Goal: Information Seeking & Learning: Find specific page/section

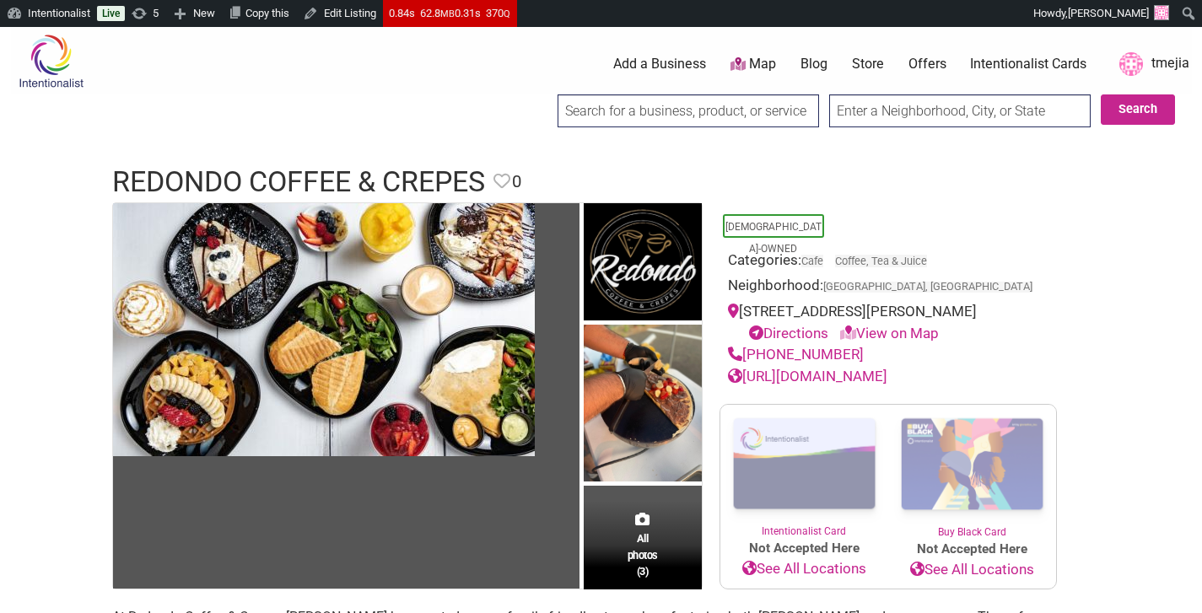
click at [620, 106] on input "search" at bounding box center [689, 110] width 262 height 33
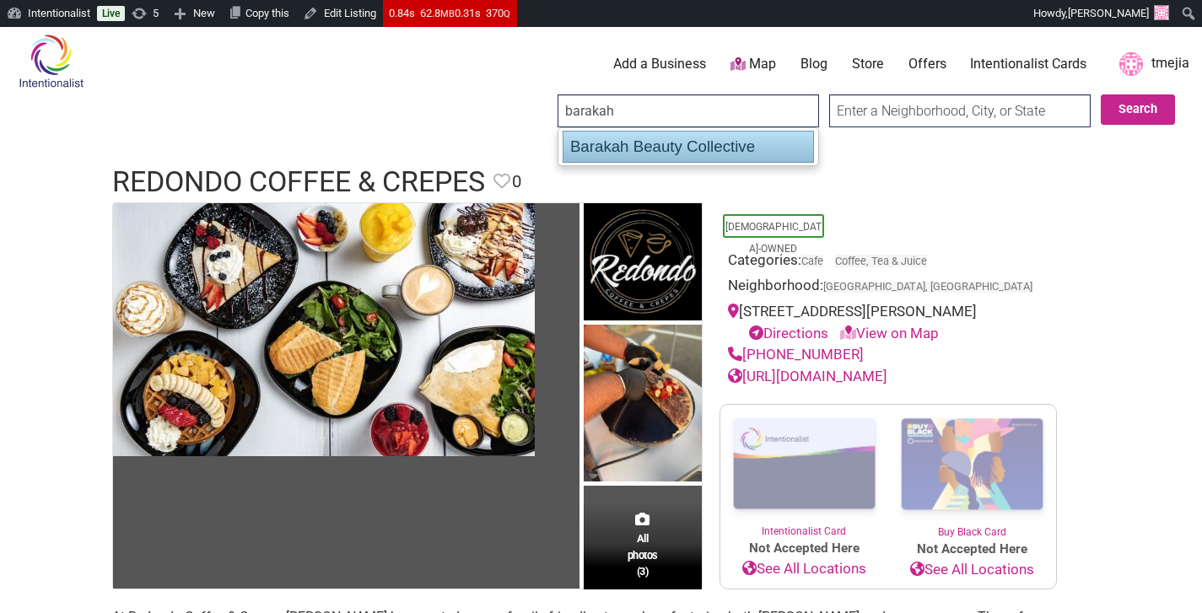
click at [638, 140] on div "Barakah Beauty Collective" at bounding box center [688, 147] width 251 height 32
type input "Barakah Beauty Collective"
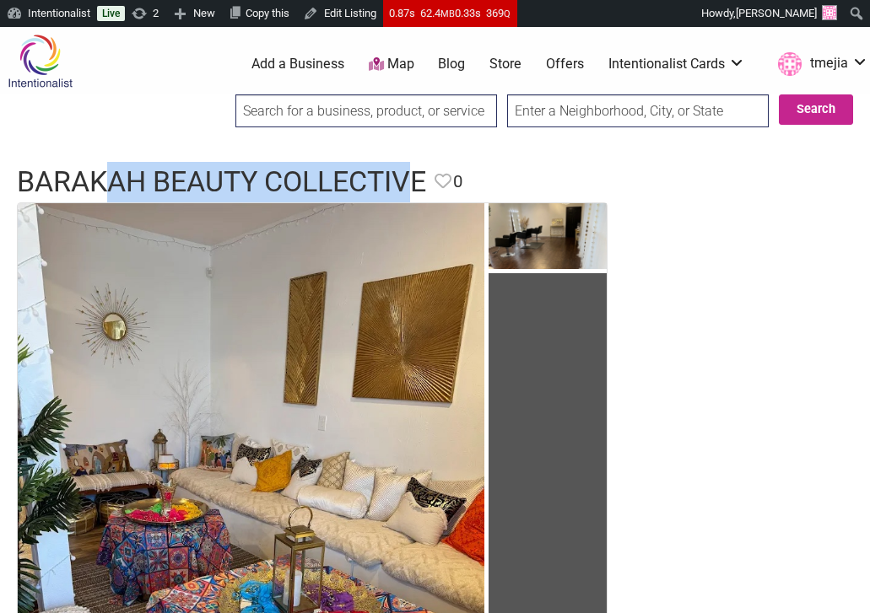
drag, startPoint x: 422, startPoint y: 181, endPoint x: 135, endPoint y: 176, distance: 286.9
click at [116, 178] on h1 "Barakah Beauty Collective" at bounding box center [221, 182] width 409 height 40
click at [135, 176] on h1 "Barakah Beauty Collective" at bounding box center [221, 182] width 409 height 40
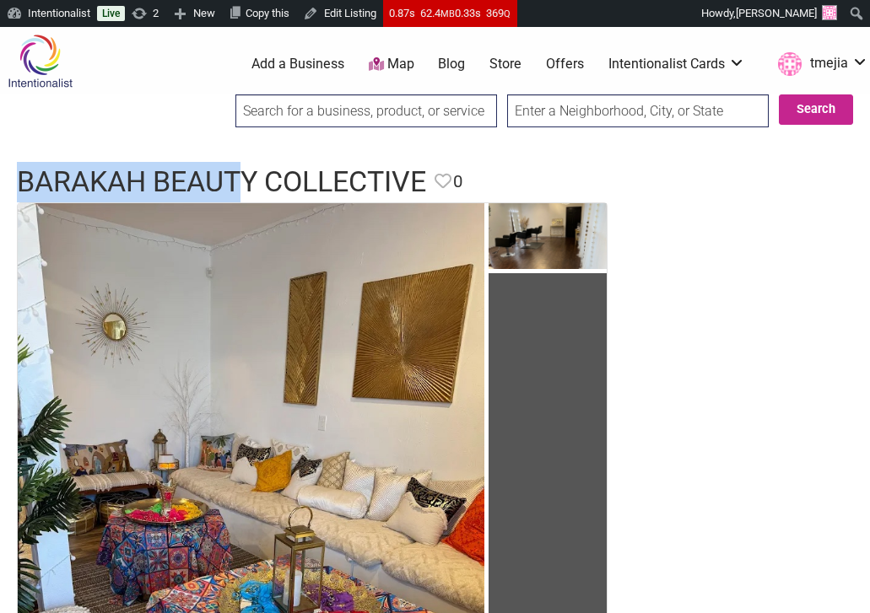
drag, startPoint x: 22, startPoint y: 181, endPoint x: 434, endPoint y: 113, distance: 417.2
click at [249, 189] on h1 "Barakah Beauty Collective" at bounding box center [221, 182] width 409 height 40
copy h1 "Barakah Beaut"
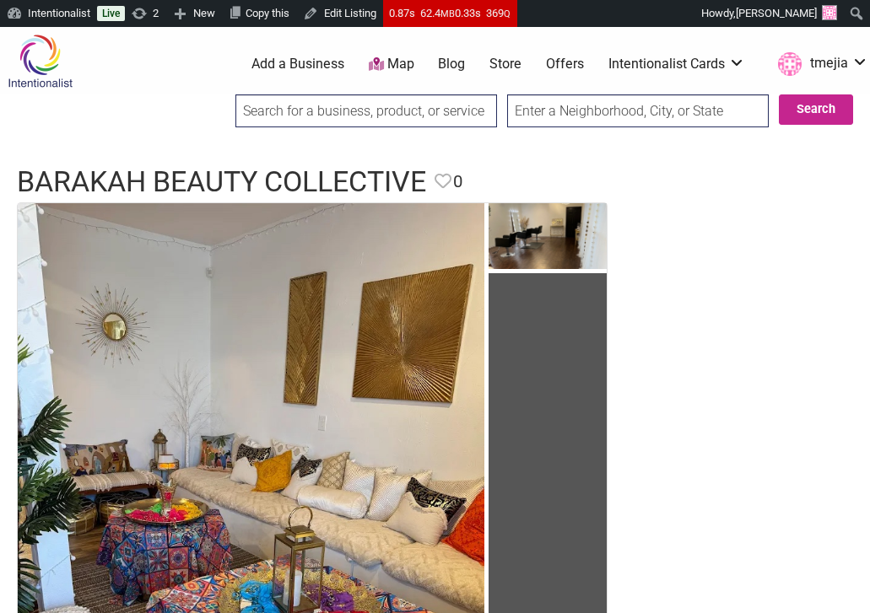
click at [364, 105] on input "search" at bounding box center [366, 110] width 262 height 33
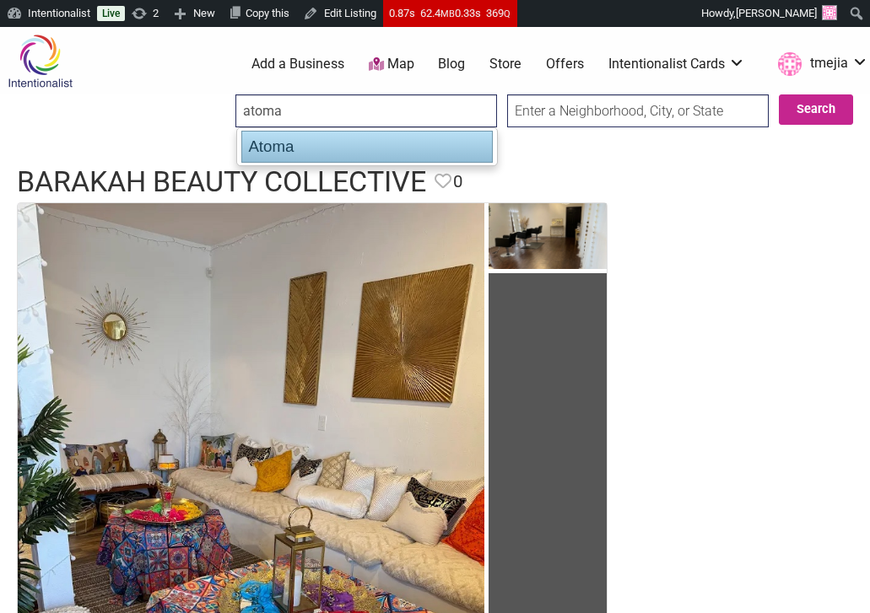
click at [354, 155] on div "Atoma" at bounding box center [366, 147] width 251 height 32
type input "Atoma"
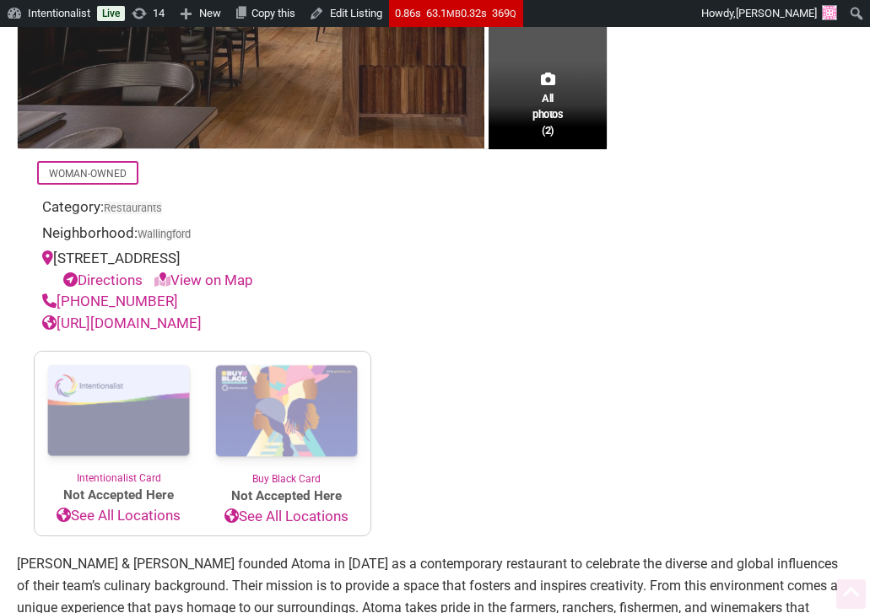
scroll to position [586, 0]
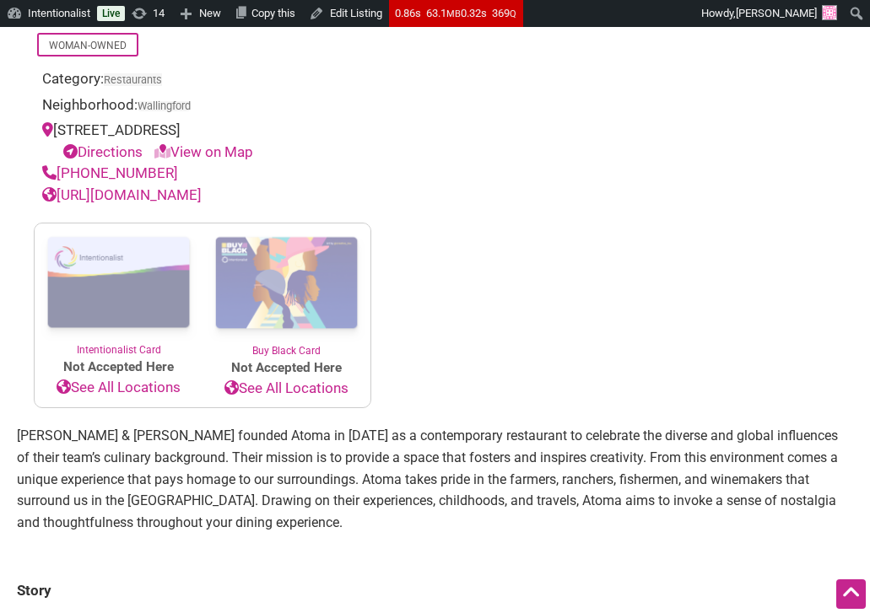
click at [185, 197] on link "https://www.atomaseattle.com" at bounding box center [121, 194] width 159 height 17
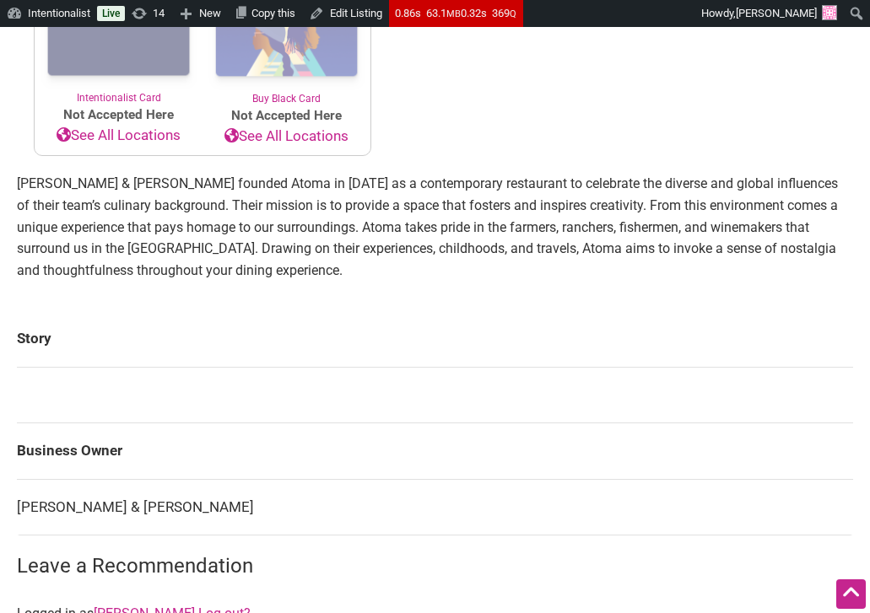
scroll to position [865, 0]
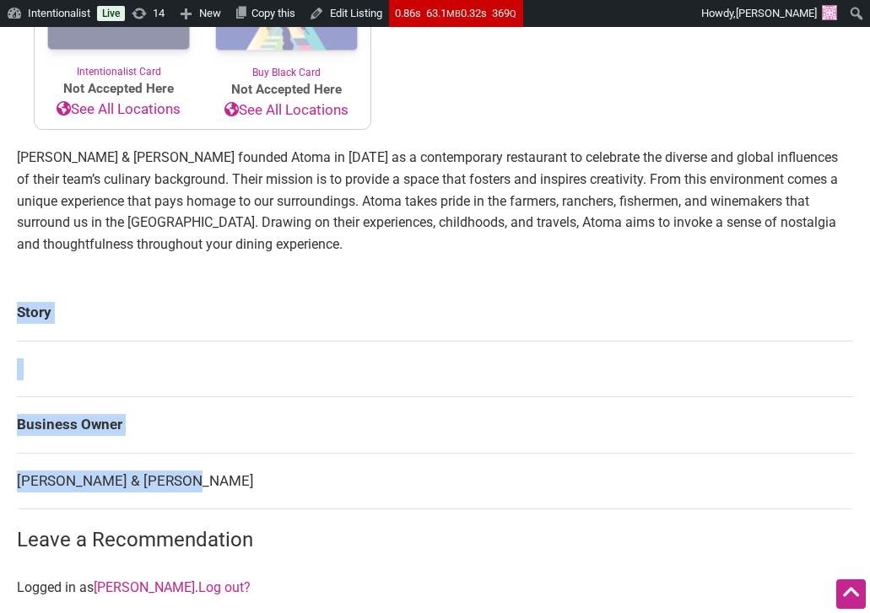
drag, startPoint x: 80, startPoint y: 485, endPoint x: 13, endPoint y: 487, distance: 66.7
click at [13, 487] on div "All photos (2) Woman-Owned Category: Restaurants Neighborhood: Wallingford 1411…" at bounding box center [435, 106] width 870 height 1536
click at [18, 486] on td "Sarah & Johnny Courtney" at bounding box center [435, 481] width 836 height 57
drag, startPoint x: 17, startPoint y: 482, endPoint x: 179, endPoint y: 483, distance: 162.0
click at [178, 483] on td "Sarah & Johnny Courtney" at bounding box center [435, 481] width 836 height 57
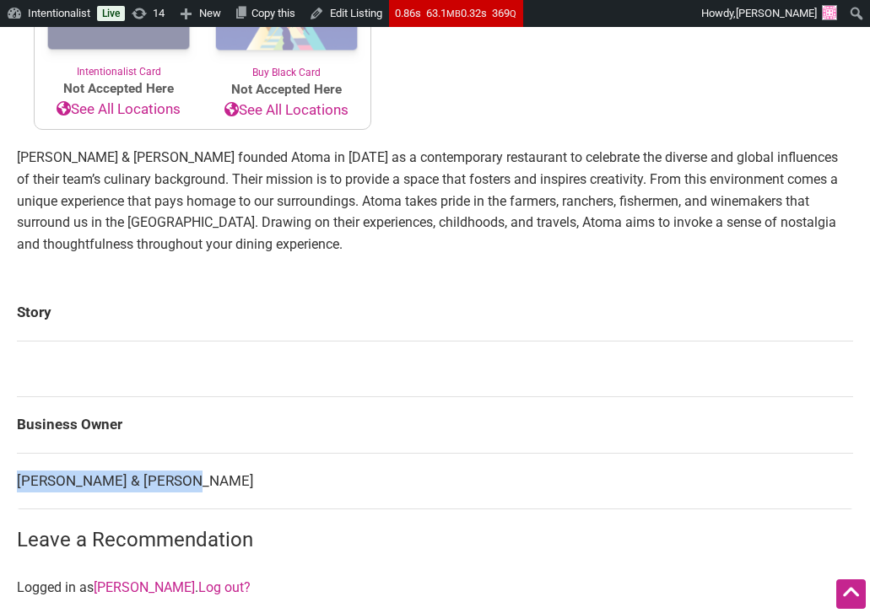
copy td "Sarah & Johnny Courtney"
click at [454, 241] on p "Sarah & Johnny Courtney founded Atoma in 2023 as a contemporary restaurant to c…" at bounding box center [435, 201] width 836 height 108
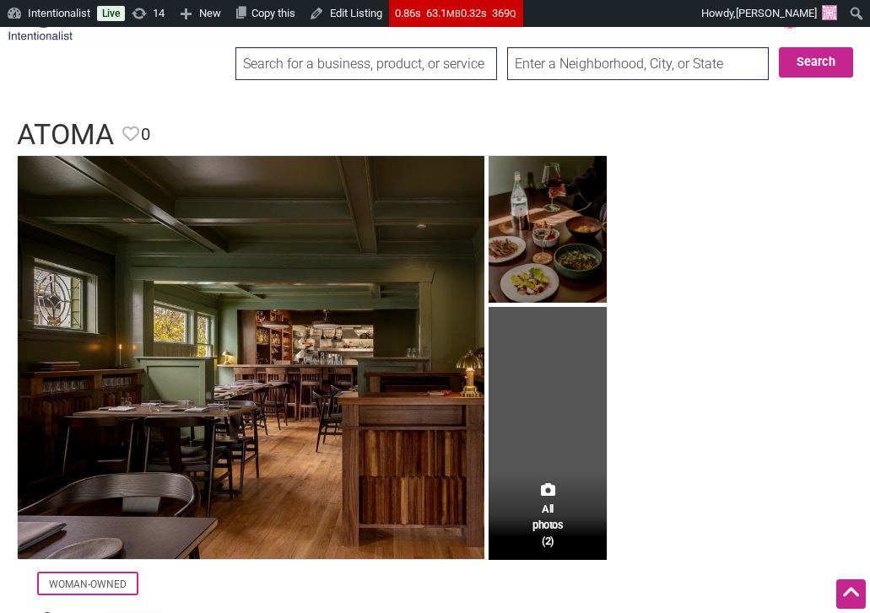
scroll to position [0, 0]
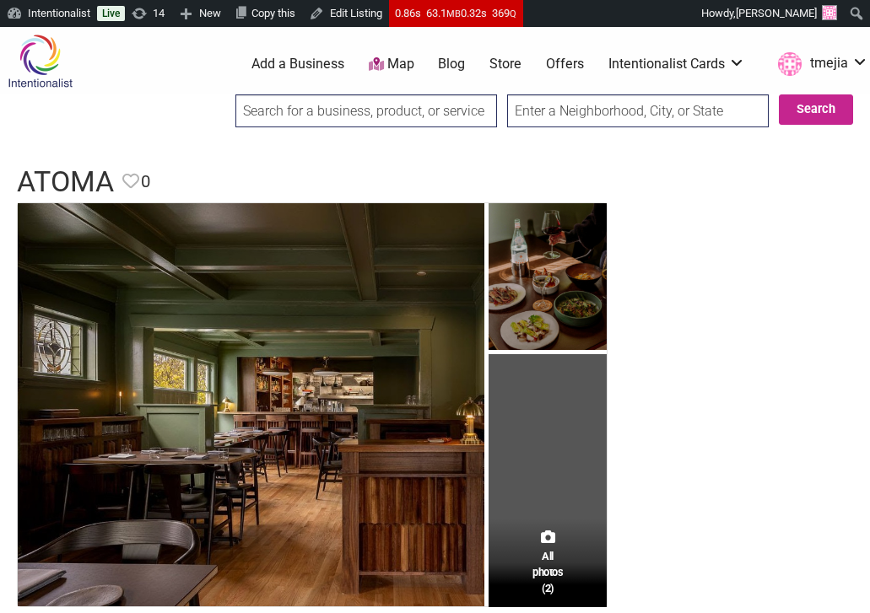
click at [284, 102] on input "search" at bounding box center [366, 110] width 262 height 33
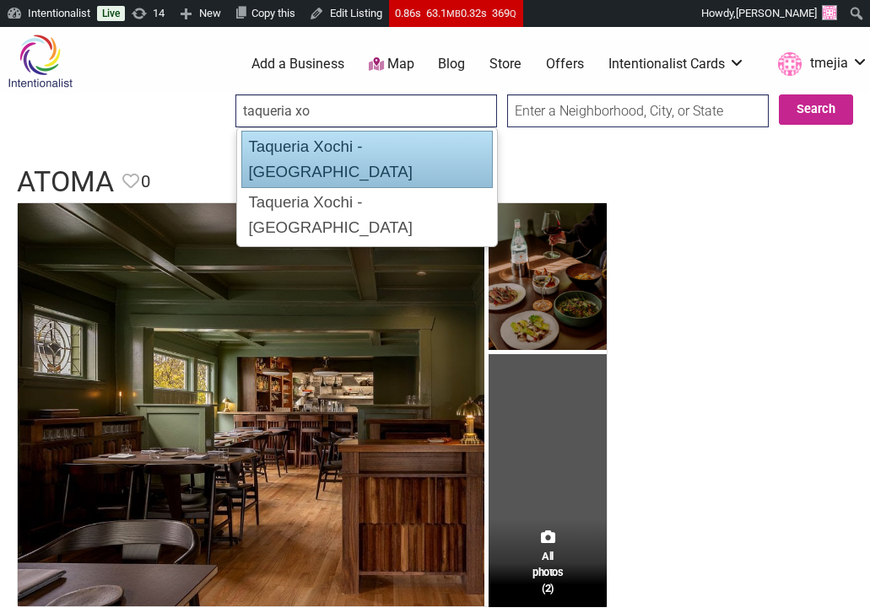
click at [335, 147] on div "Taqueria Xochi - [GEOGRAPHIC_DATA]" at bounding box center [366, 159] width 251 height 57
type input "Taqueria Xochi - [GEOGRAPHIC_DATA]"
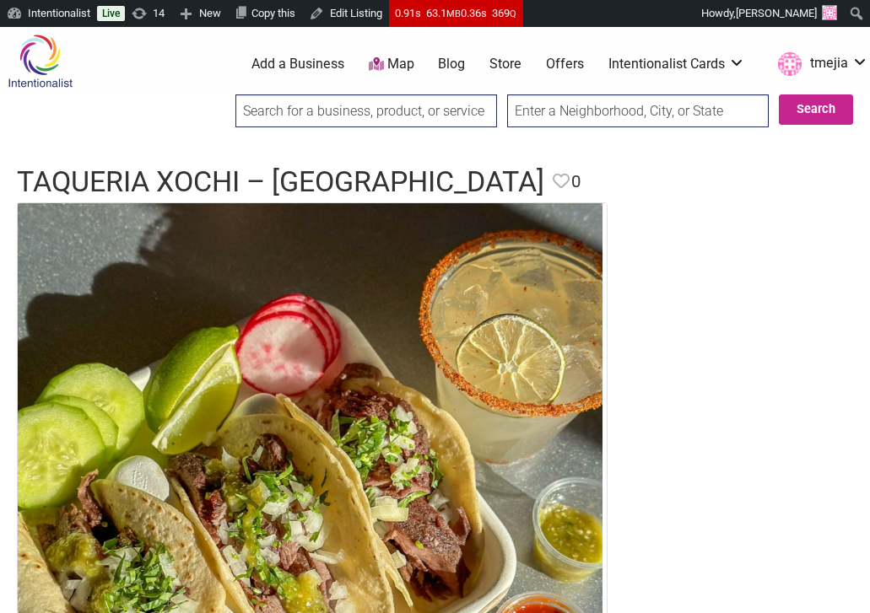
click at [407, 181] on h1 "Taqueria Xochi – Navy Yard" at bounding box center [280, 182] width 527 height 40
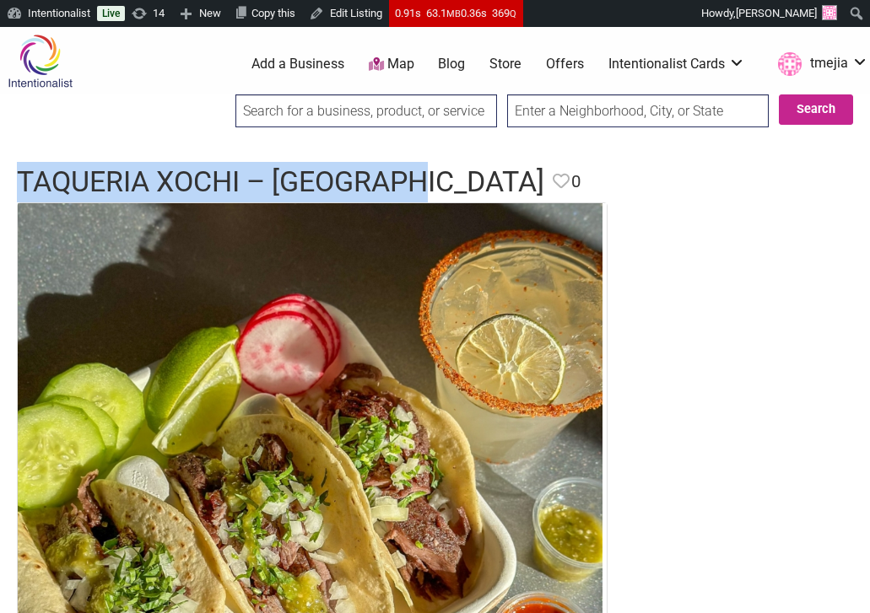
drag, startPoint x: 342, startPoint y: 175, endPoint x: 51, endPoint y: 169, distance: 290.3
click at [17, 179] on h1 "Taqueria Xochi – Navy Yard" at bounding box center [280, 182] width 527 height 40
copy h1 "Taqueria Xochi – Navy Yard"
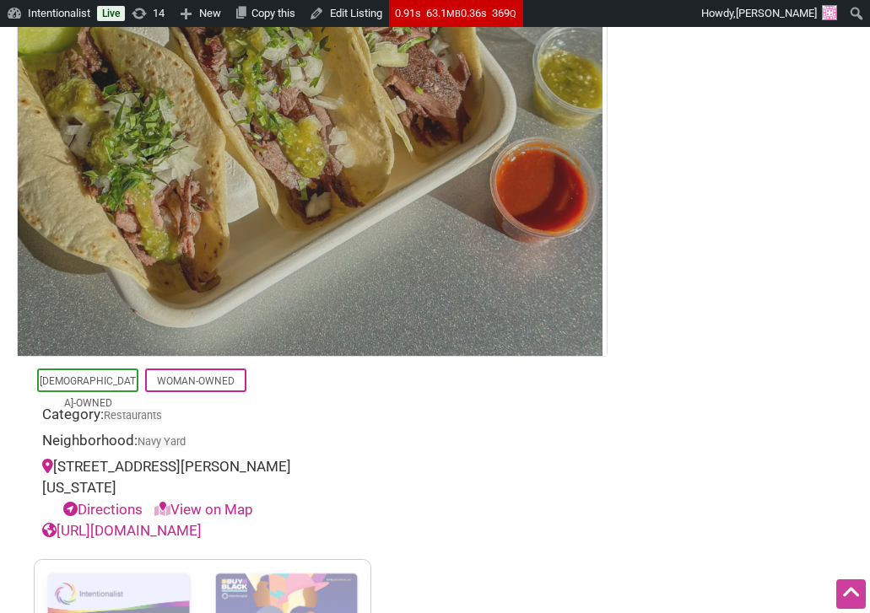
scroll to position [463, 0]
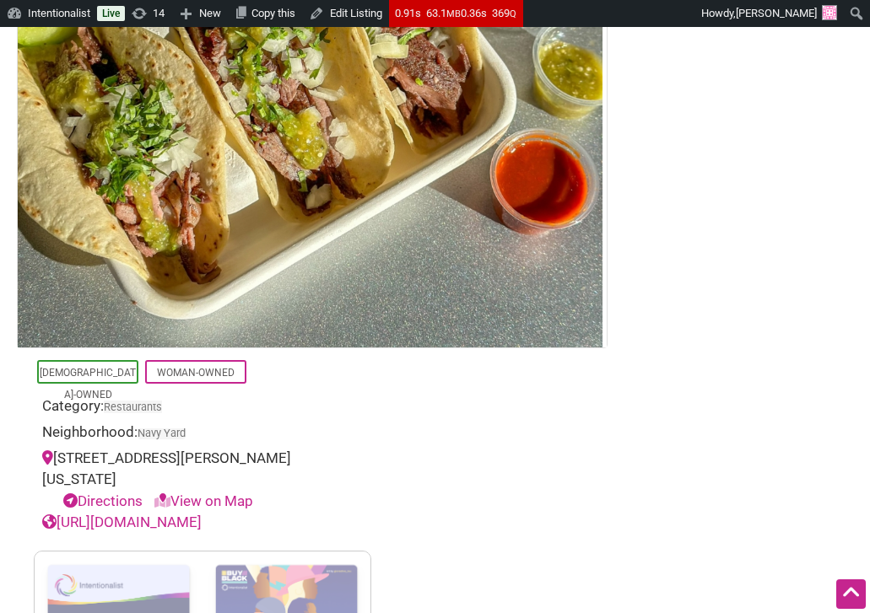
click at [202, 526] on link "https://www.taqueriaxochi.com" at bounding box center [121, 522] width 159 height 17
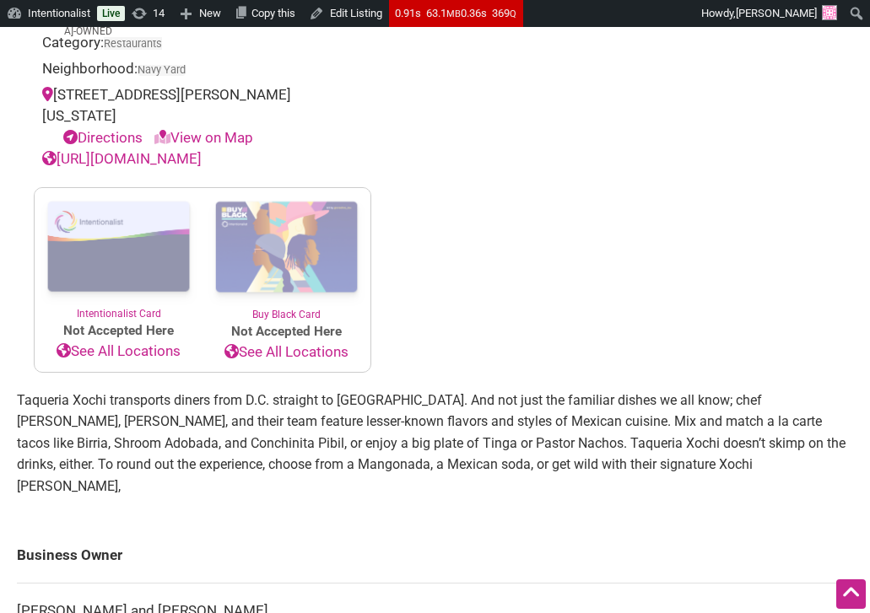
scroll to position [1027, 0]
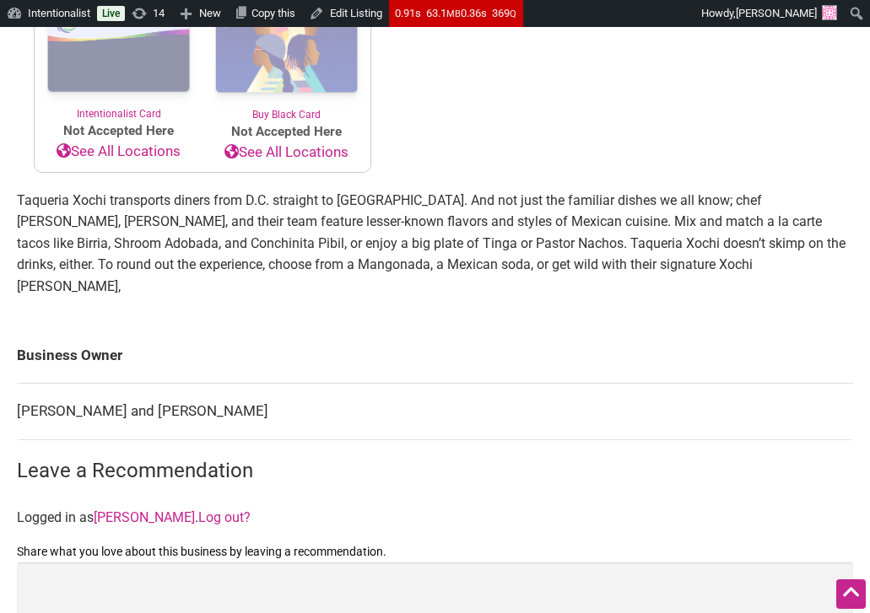
drag, startPoint x: 294, startPoint y: 395, endPoint x: 19, endPoint y: 392, distance: 275.9
click at [19, 392] on td "Geraldine Mendoza and Teresa Padilla" at bounding box center [435, 412] width 836 height 57
copy td "Geraldine Mendoza and Teresa Padilla"
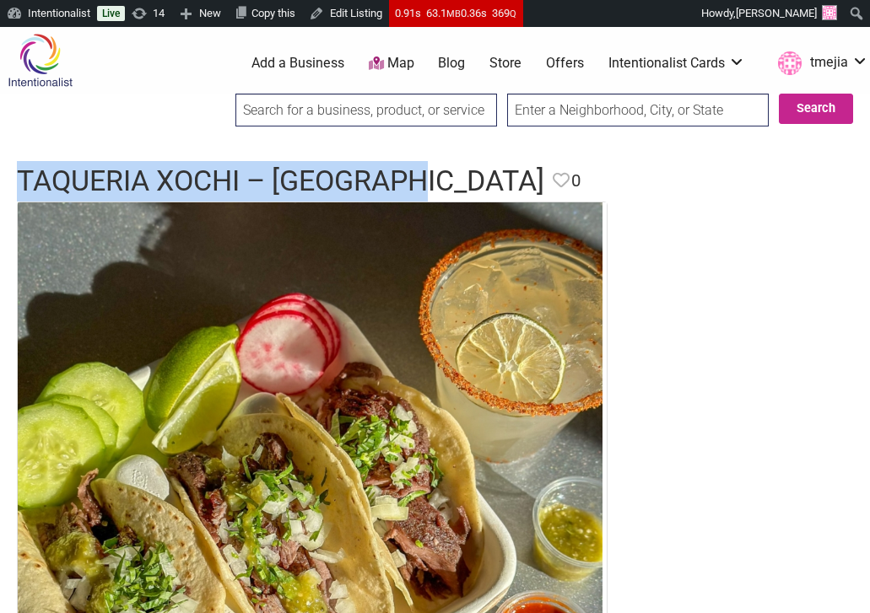
scroll to position [0, 0]
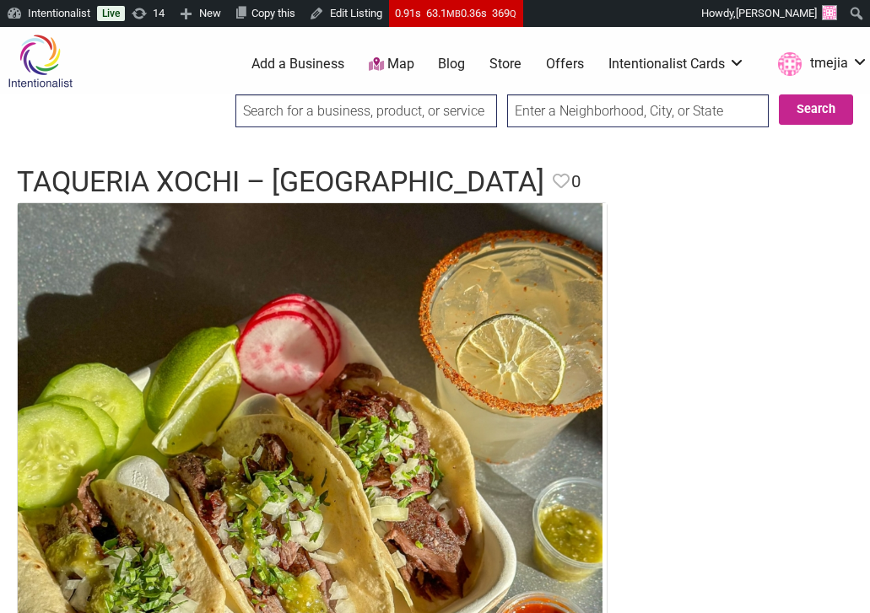
click at [451, 117] on input "search" at bounding box center [366, 110] width 262 height 33
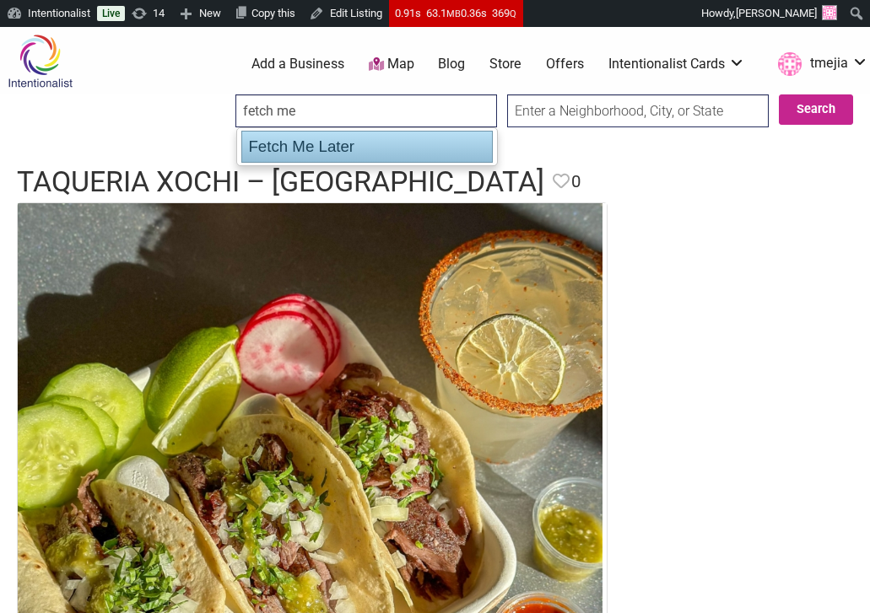
type input "fetch me"
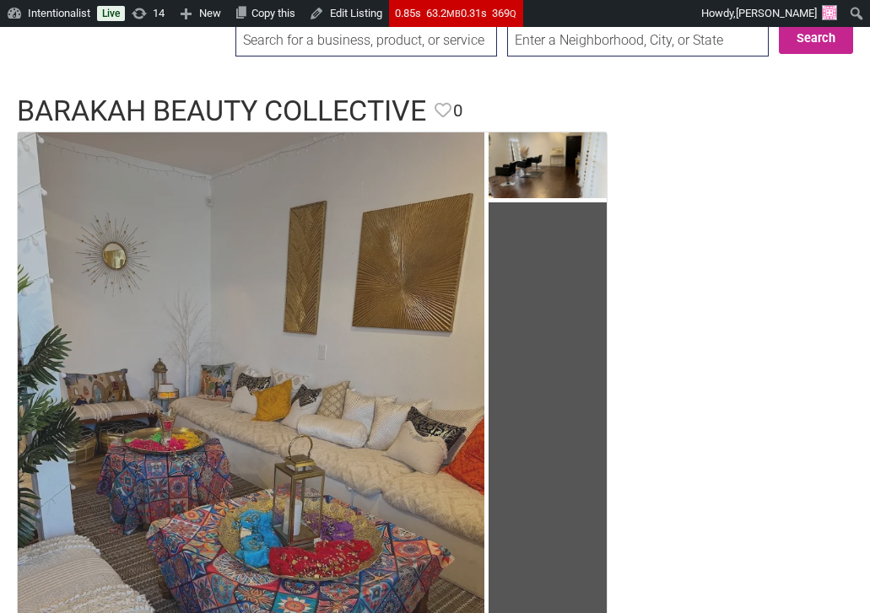
scroll to position [68, 0]
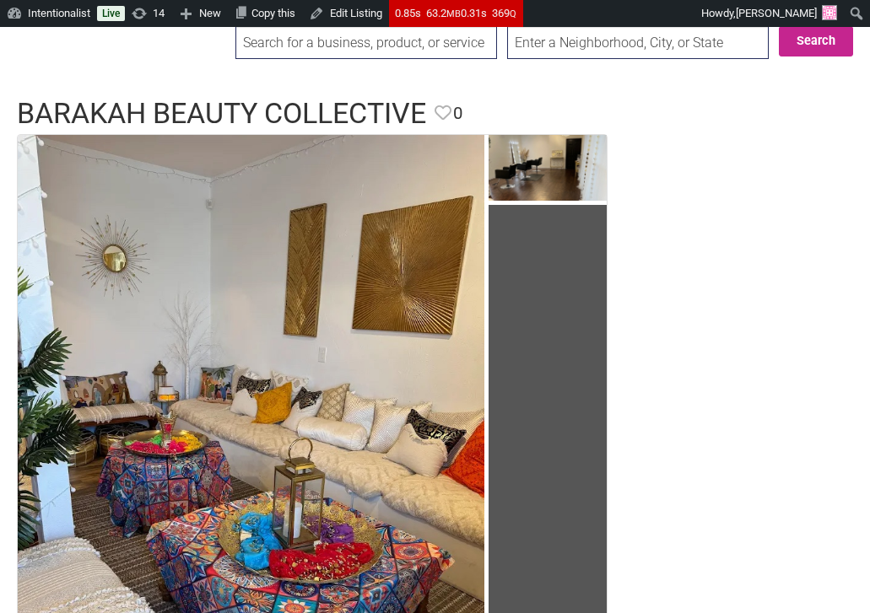
click at [407, 39] on input "search" at bounding box center [366, 42] width 262 height 33
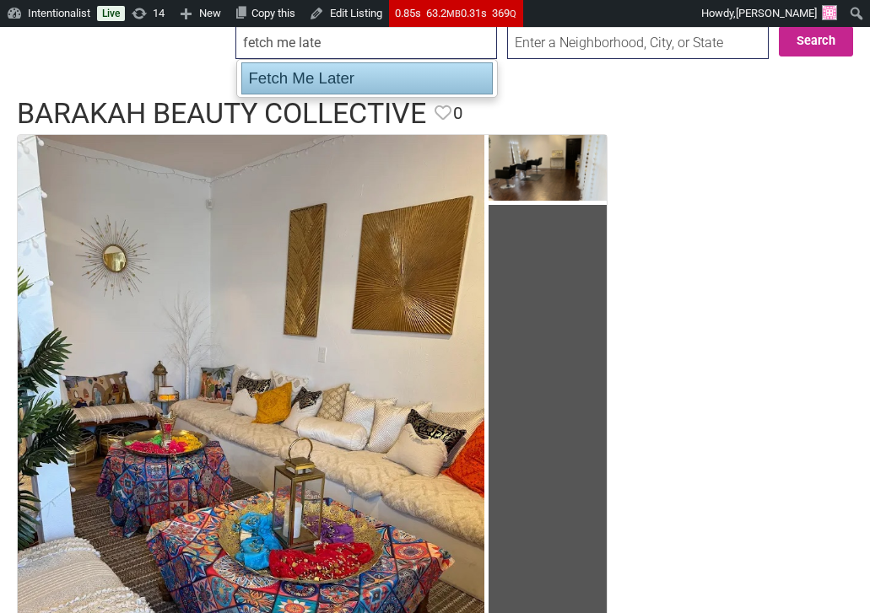
click at [338, 73] on div "Fetch Me Later" at bounding box center [366, 78] width 251 height 32
type input "Fetch Me Later"
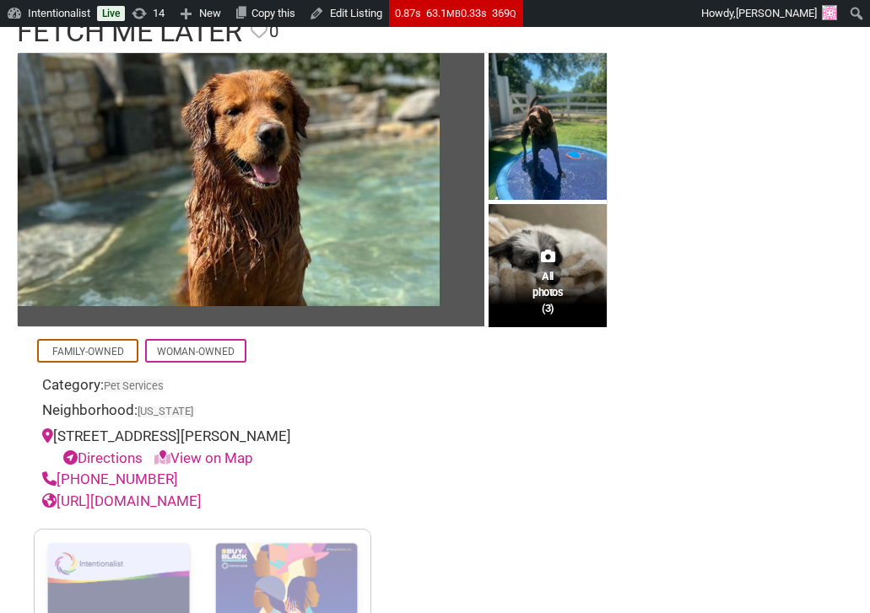
scroll to position [218, 0]
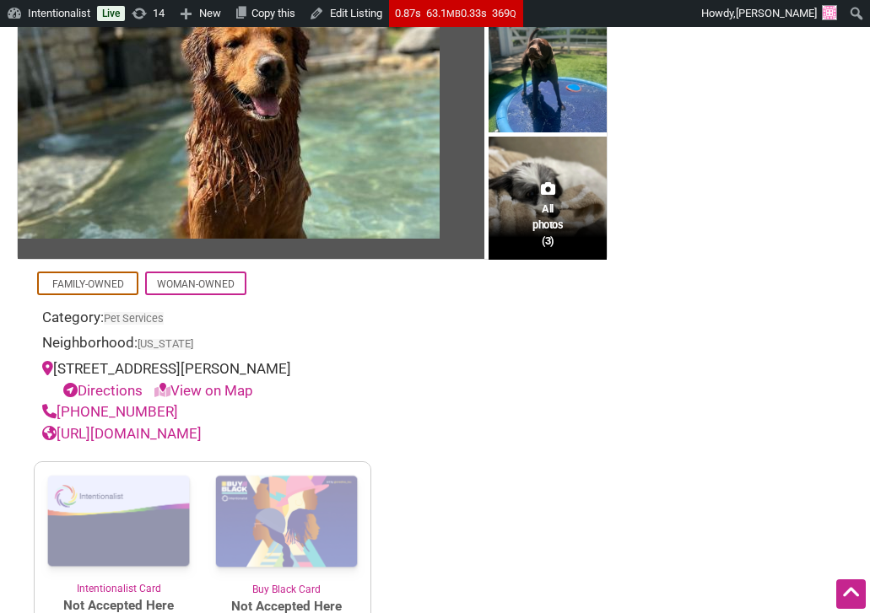
click at [202, 434] on link "https://www.fetchmelatermckinney.com/" at bounding box center [121, 433] width 159 height 17
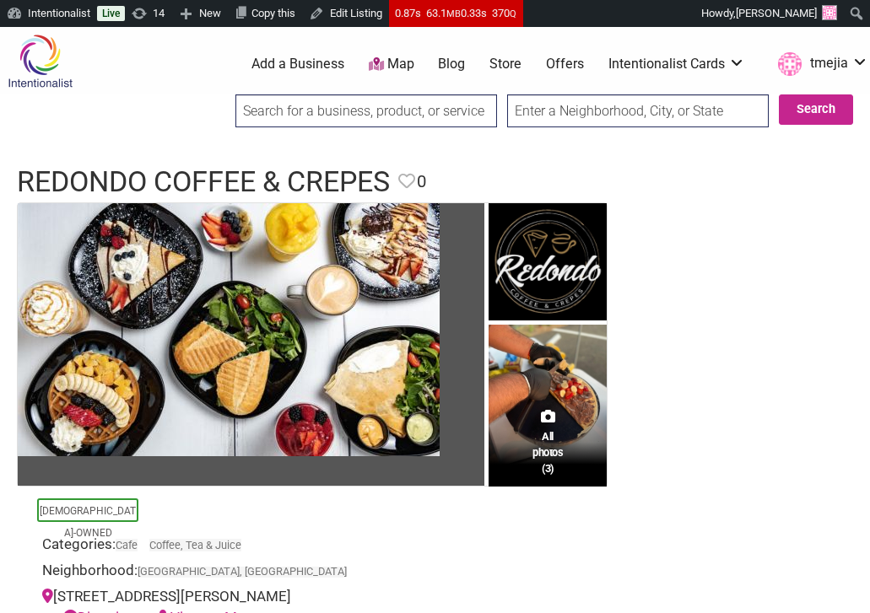
click at [310, 121] on input "search" at bounding box center [366, 110] width 262 height 33
type input "c"
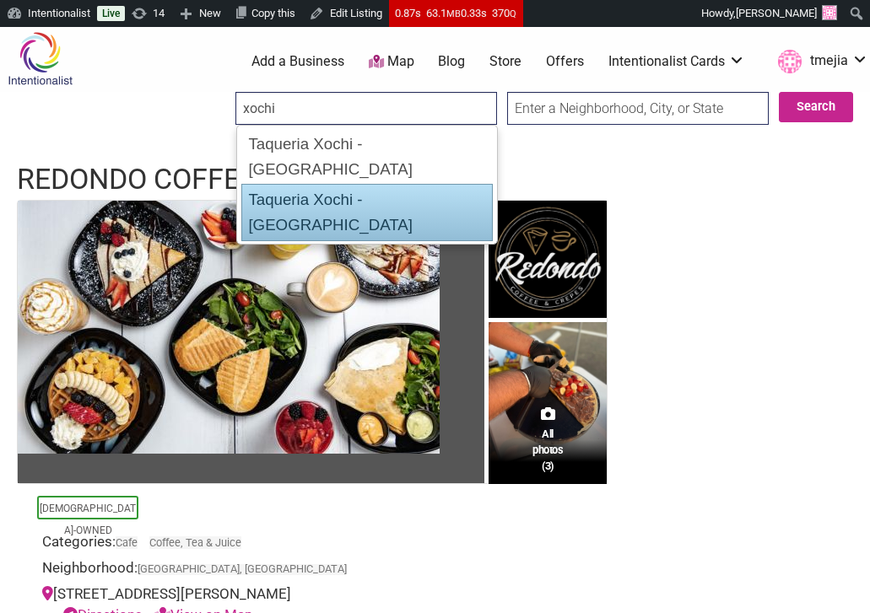
scroll to position [3, 0]
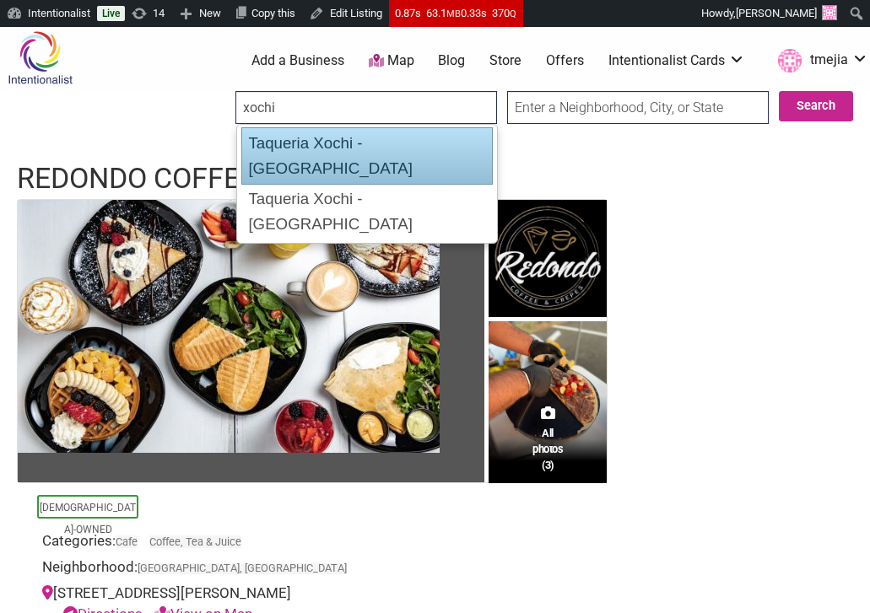
click at [442, 129] on div "Taqueria Xochi - [GEOGRAPHIC_DATA]" at bounding box center [366, 155] width 251 height 57
type input "Taqueria Xochi - Navy Yard"
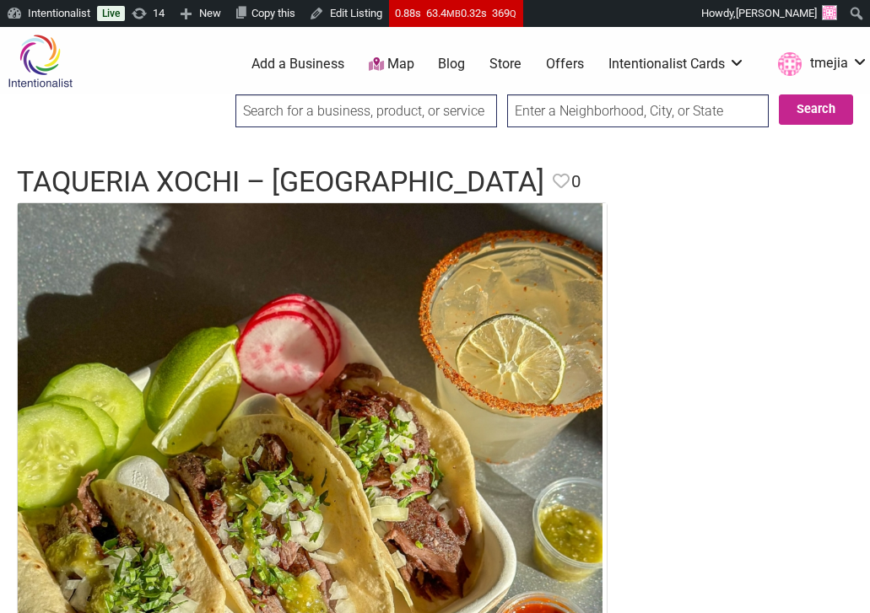
click at [461, 117] on input "search" at bounding box center [366, 110] width 262 height 33
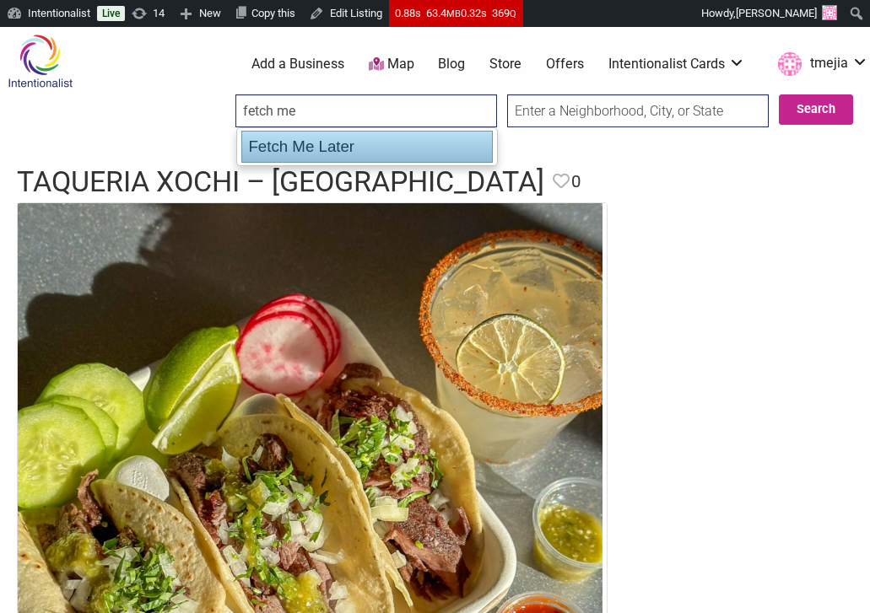
click at [404, 143] on div "Fetch Me Later" at bounding box center [366, 147] width 251 height 32
type input "Fetch Me Later"
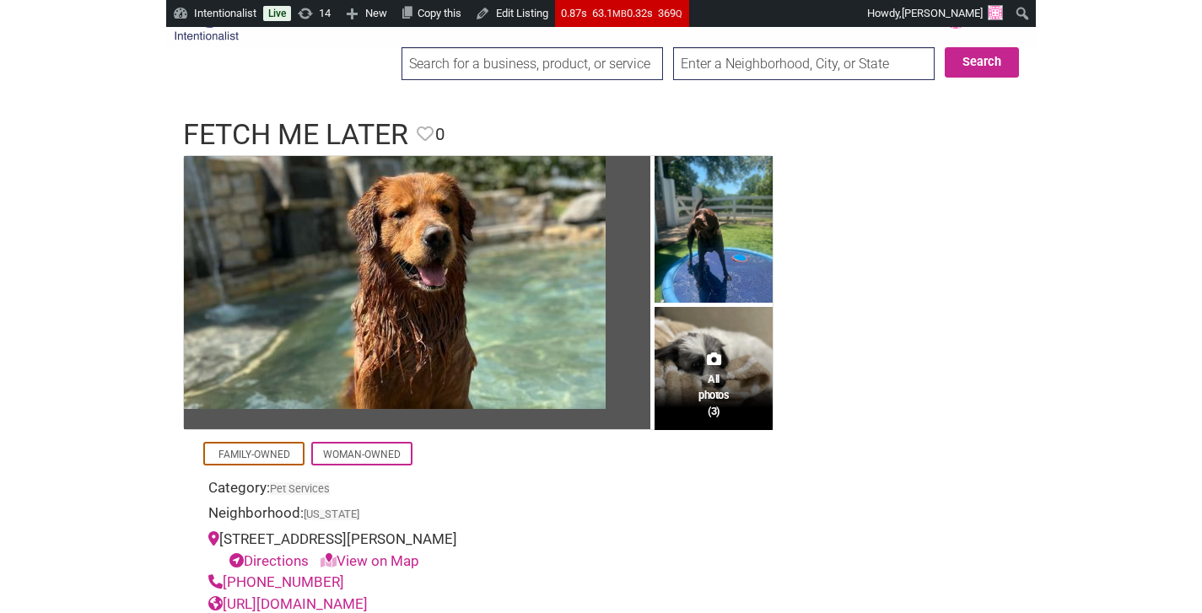
scroll to position [60, 0]
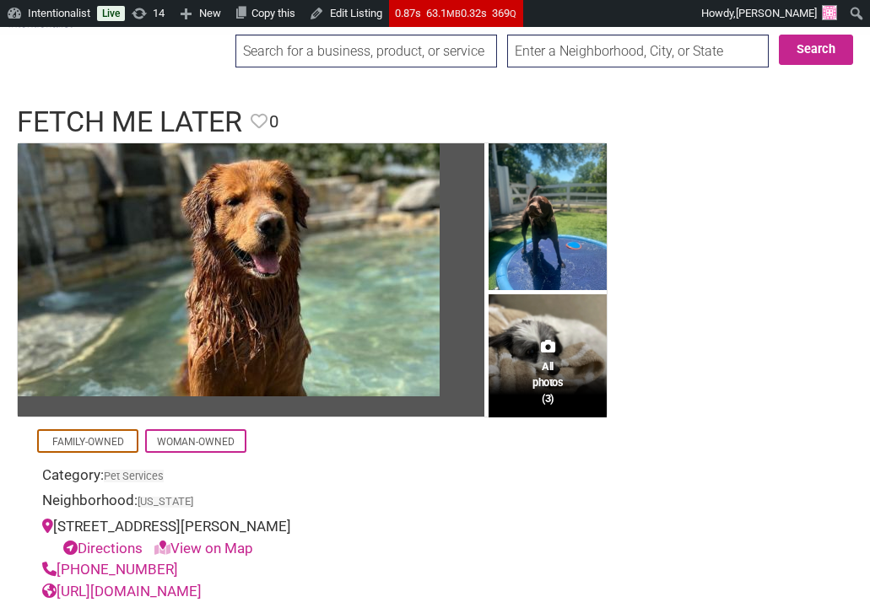
click at [167, 592] on link "https://www.fetchmelatermckinney.com/" at bounding box center [121, 591] width 159 height 17
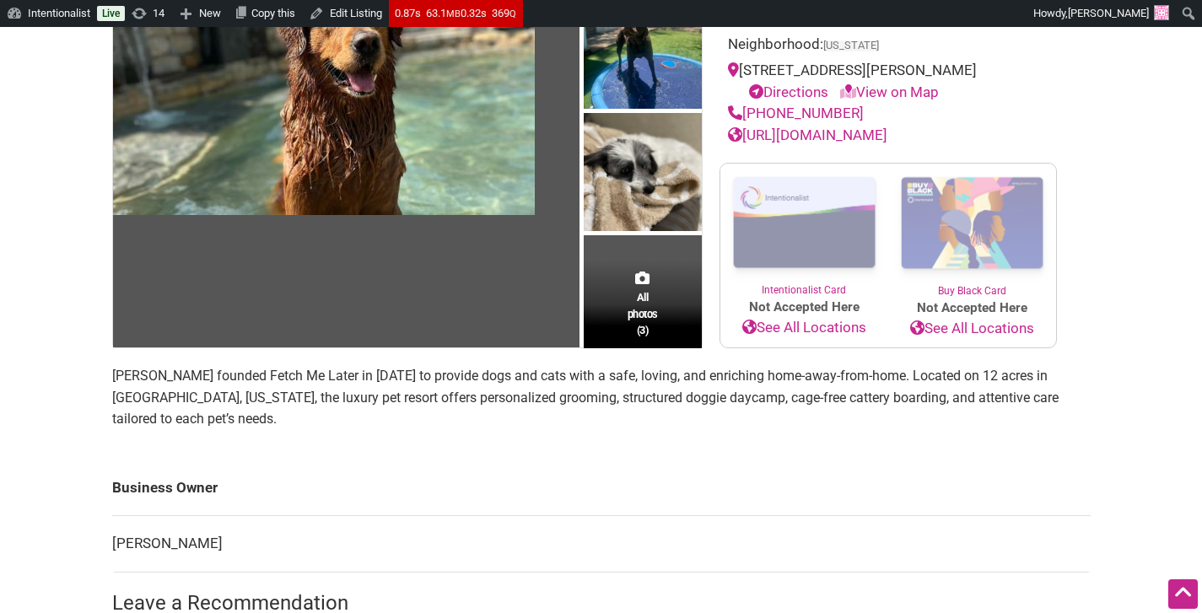
scroll to position [241, 0]
drag, startPoint x: 235, startPoint y: 552, endPoint x: 112, endPoint y: 544, distance: 123.4
click at [112, 544] on td "Denise McGough" at bounding box center [601, 544] width 979 height 57
copy td "Denise McGough"
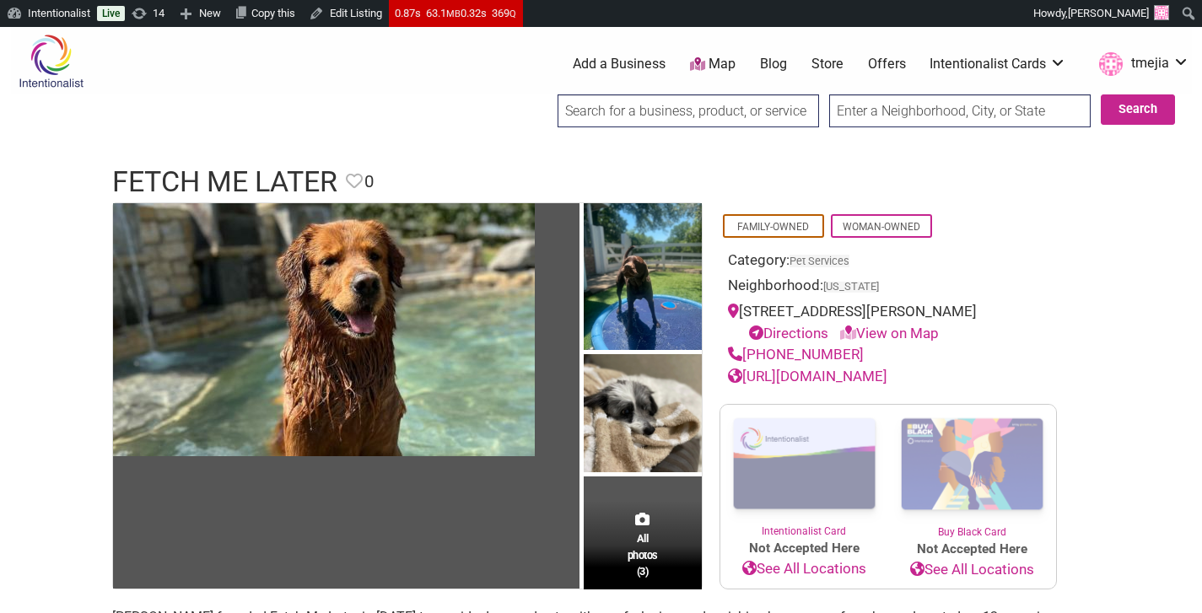
click at [644, 112] on input "search" at bounding box center [689, 110] width 262 height 33
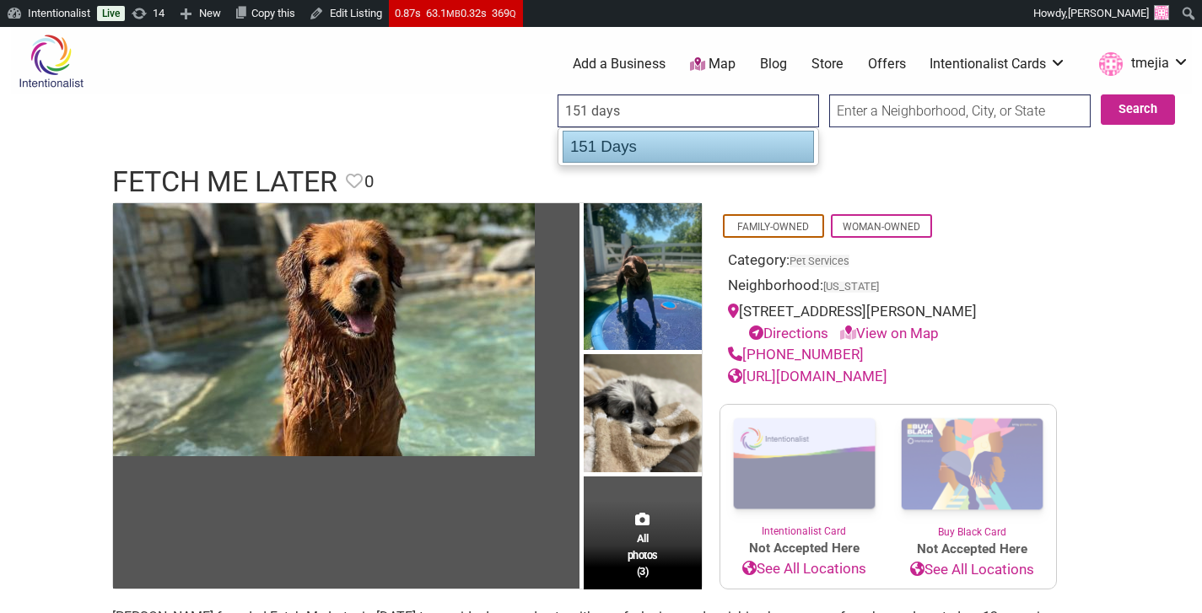
click at [642, 148] on div "151 Days" at bounding box center [688, 147] width 251 height 32
type input "151 Days"
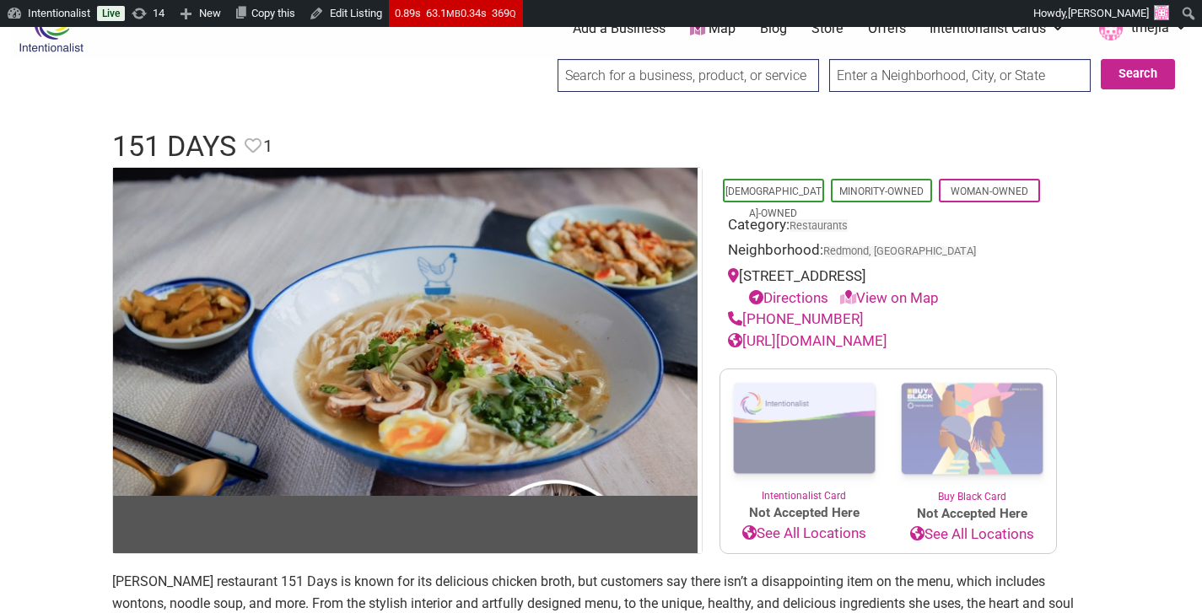
scroll to position [32, 0]
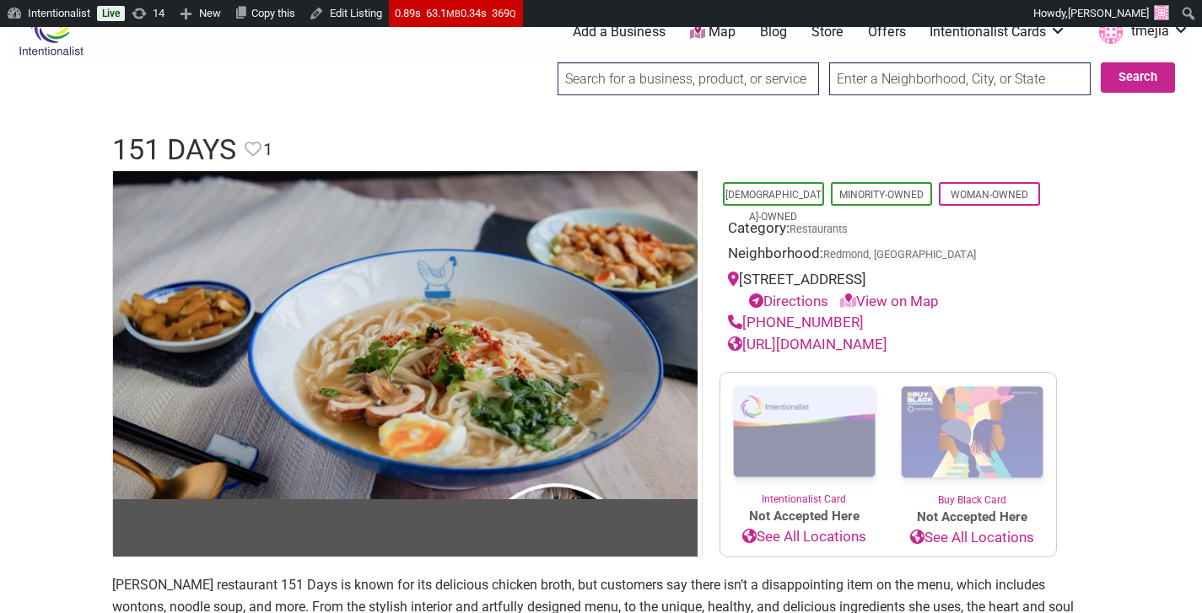
click at [888, 346] on link "https://www.instagram.com/151_days" at bounding box center [807, 344] width 159 height 17
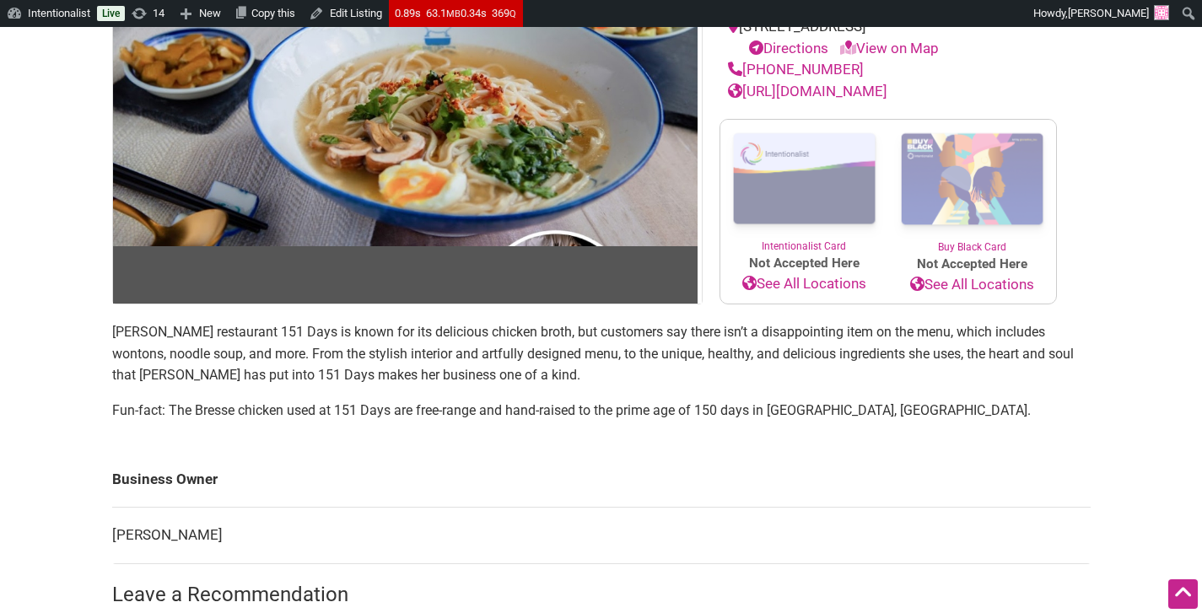
scroll to position [310, 0]
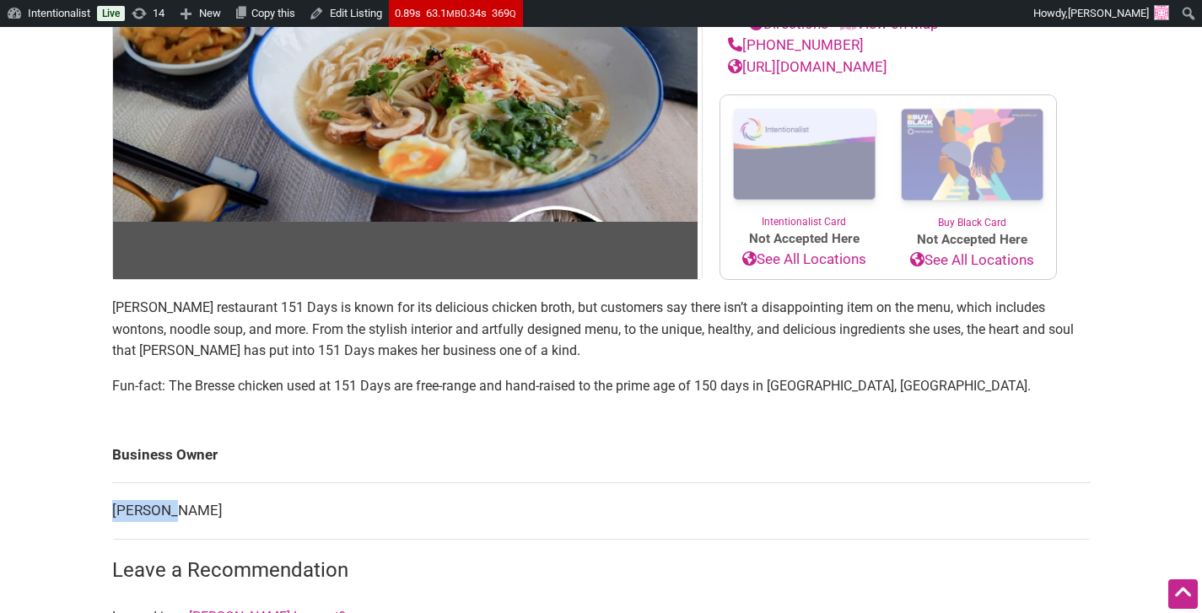
drag, startPoint x: 125, startPoint y: 514, endPoint x: 113, endPoint y: 511, distance: 12.1
click at [113, 511] on td "Ada Deng" at bounding box center [601, 511] width 979 height 57
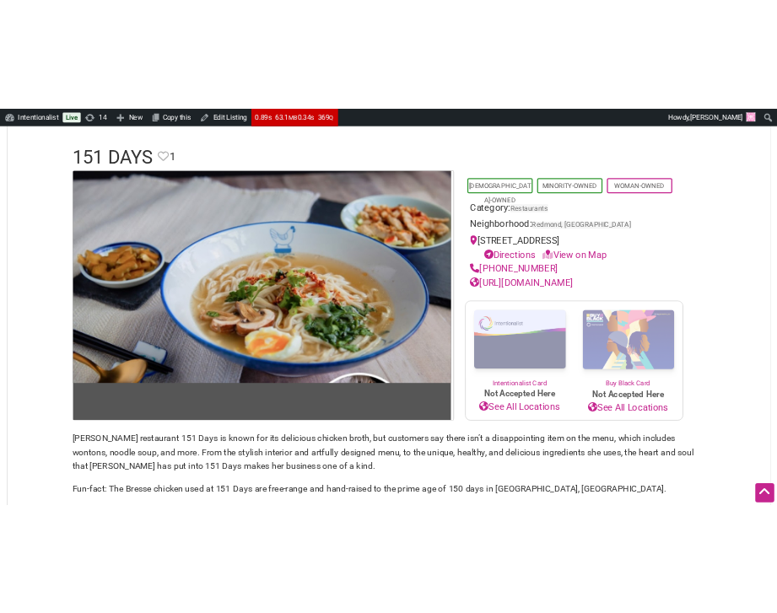
scroll to position [0, 0]
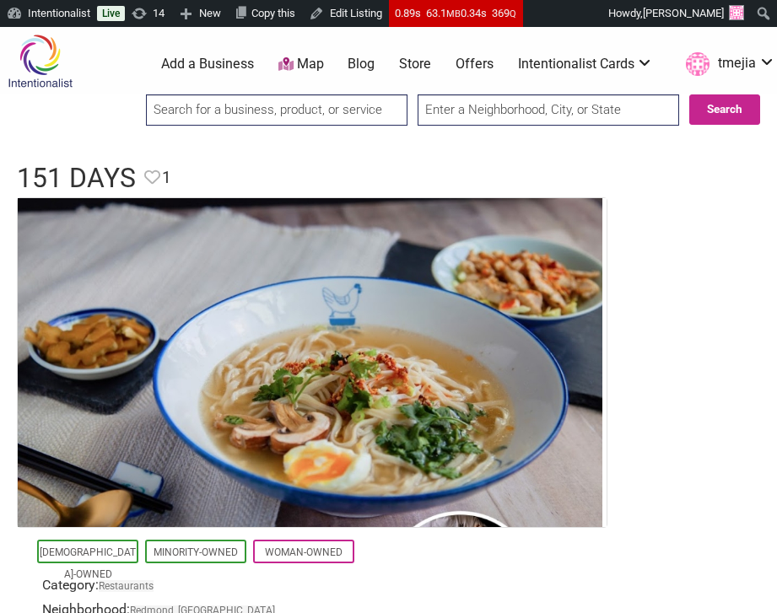
click at [342, 103] on input "search" at bounding box center [277, 109] width 262 height 31
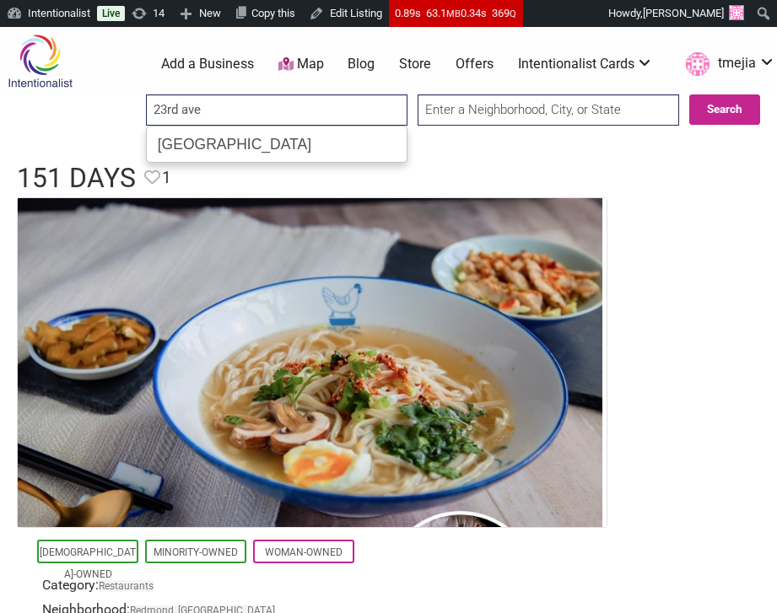
type input "23rd Ave Brewery"
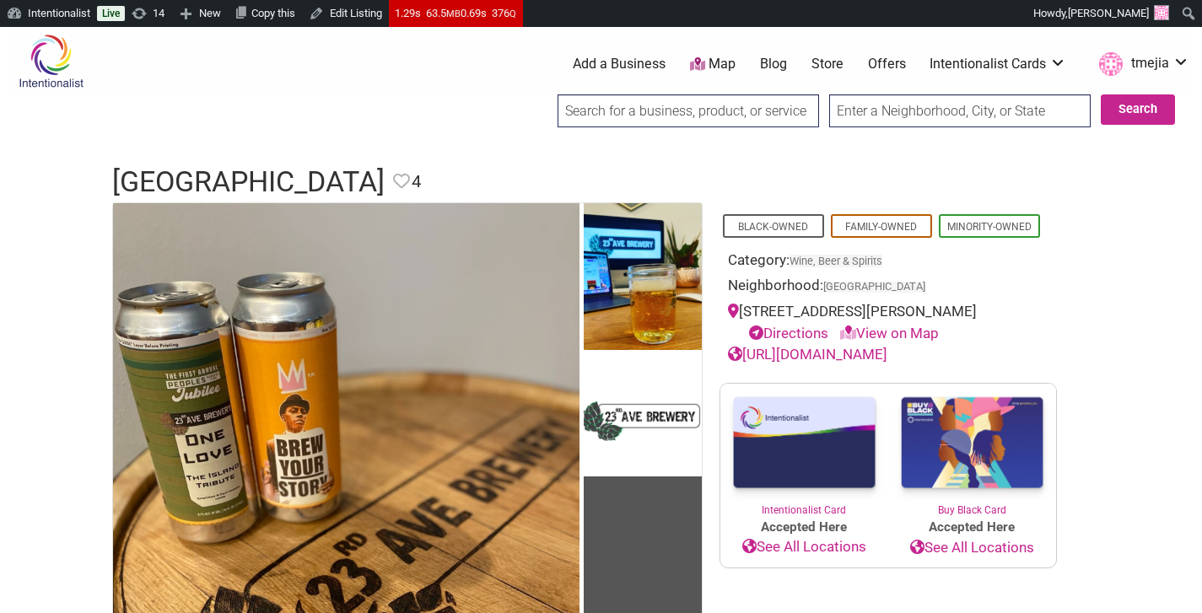
click at [776, 356] on link "[URL][DOMAIN_NAME]" at bounding box center [807, 354] width 159 height 17
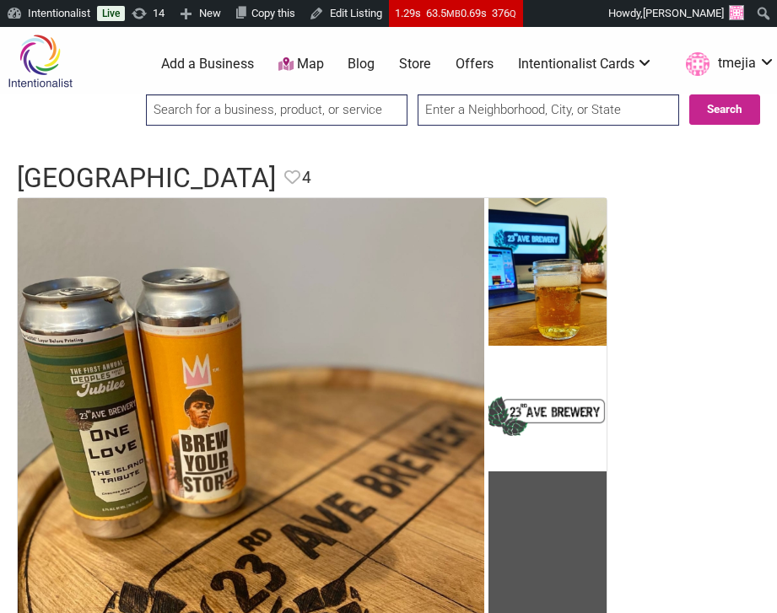
click at [337, 115] on input "search" at bounding box center [277, 109] width 262 height 31
type input "2"
click at [321, 108] on input "search" at bounding box center [277, 109] width 262 height 31
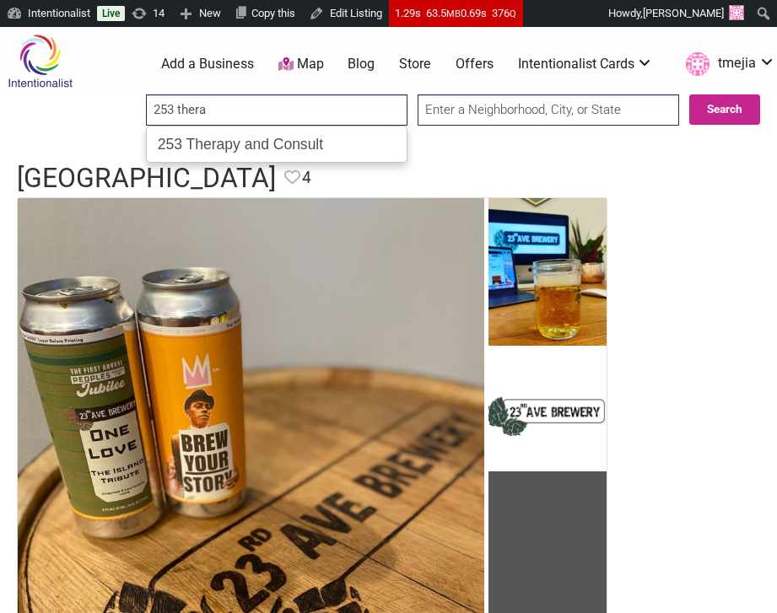
type input "253 Therapy and Consult"
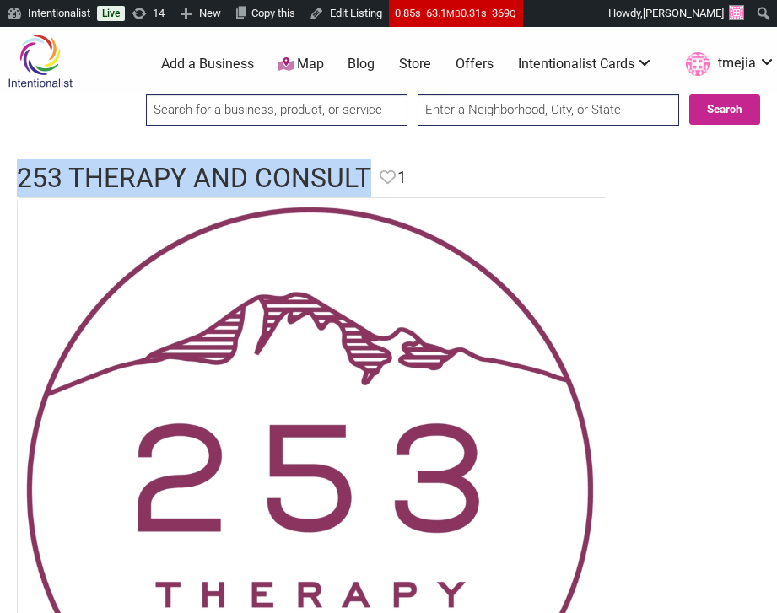
drag, startPoint x: 366, startPoint y: 178, endPoint x: 110, endPoint y: 116, distance: 263.8
click at [7, 180] on div "253 Therapy and Consult Favorite Favorite 1 Feature Listing" at bounding box center [388, 178] width 777 height 38
copy h1 "253 Therapy and Consult"
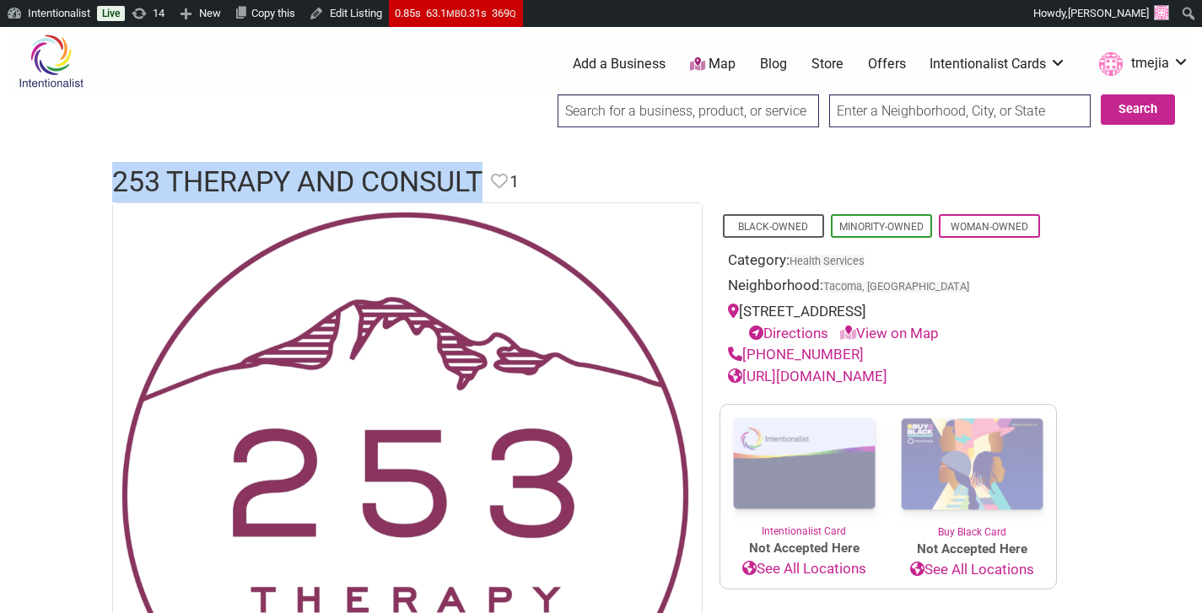
click at [776, 385] on link "[URL][DOMAIN_NAME]" at bounding box center [807, 376] width 159 height 17
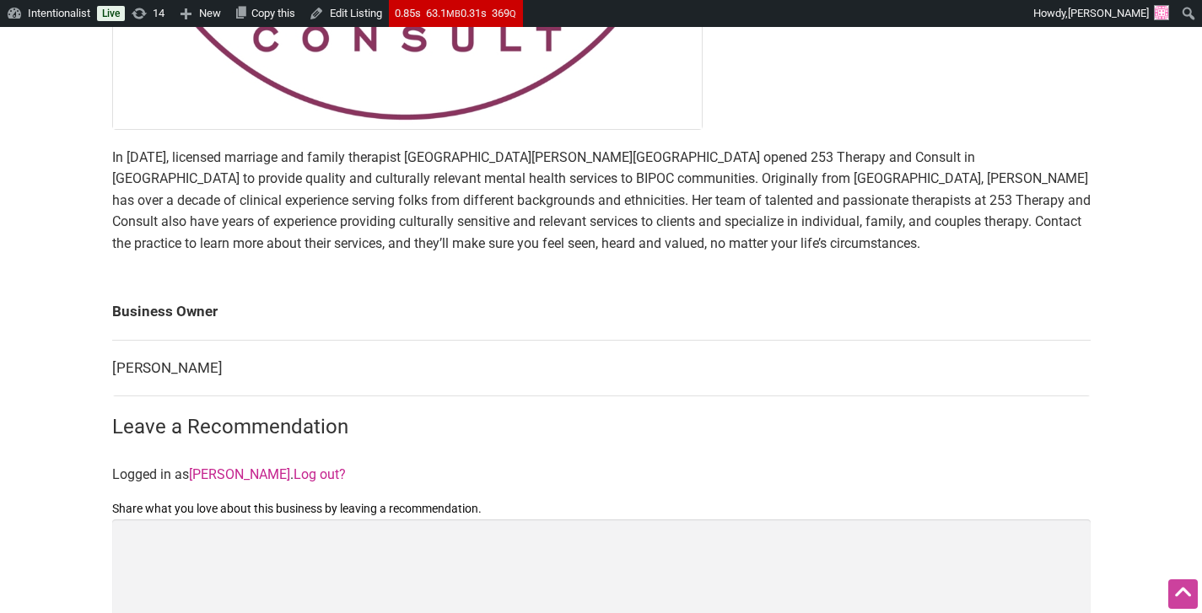
scroll to position [765, 0]
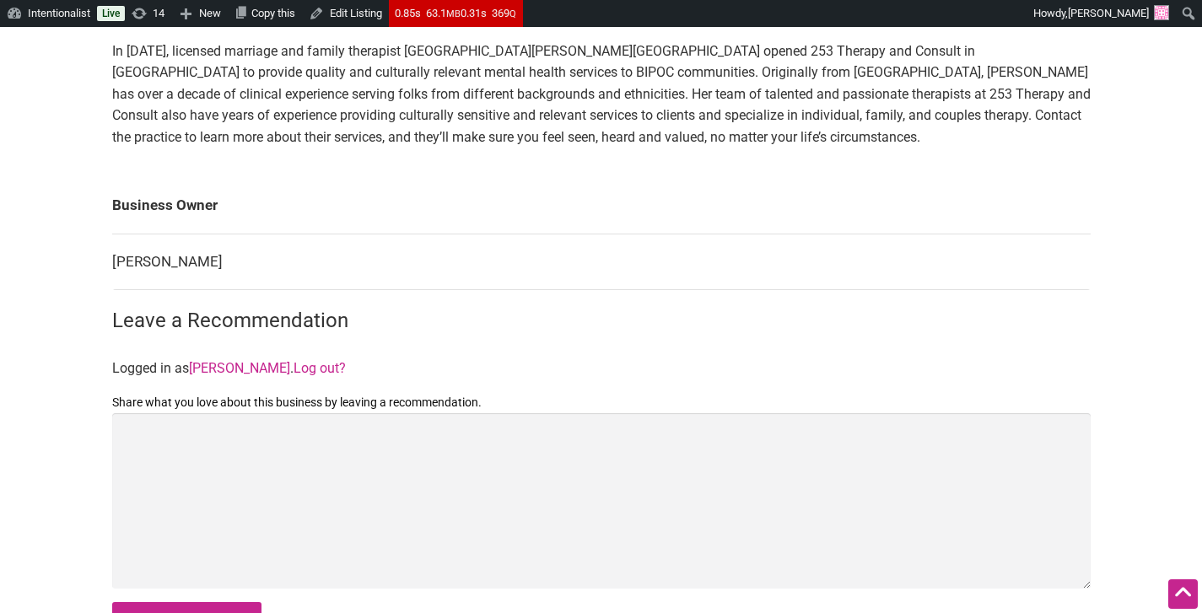
drag, startPoint x: 221, startPoint y: 267, endPoint x: 112, endPoint y: 262, distance: 109.0
click at [112, 262] on td "[PERSON_NAME]" at bounding box center [601, 262] width 979 height 57
copy td "[PERSON_NAME]"
